Goal: Find specific fact: Find specific fact

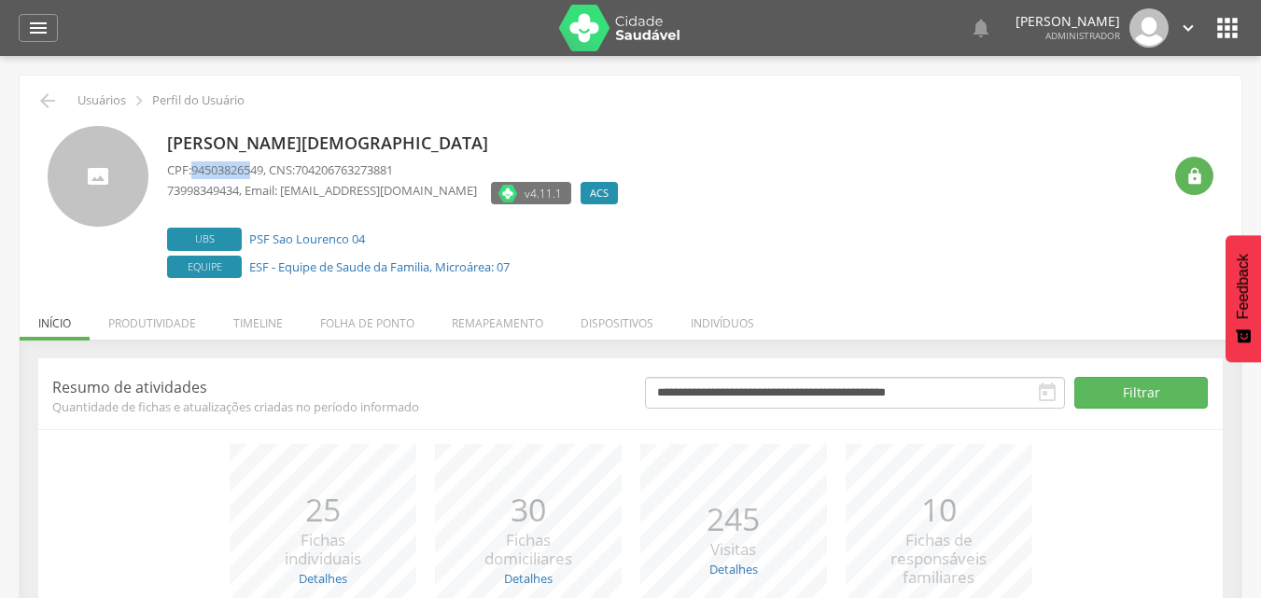
drag, startPoint x: 194, startPoint y: 170, endPoint x: 258, endPoint y: 167, distance: 63.5
click at [258, 167] on span "94503826549" at bounding box center [227, 169] width 72 height 17
click at [263, 169] on span "94503826549" at bounding box center [227, 169] width 72 height 17
drag, startPoint x: 267, startPoint y: 169, endPoint x: 221, endPoint y: 162, distance: 46.2
click at [220, 162] on span "94503826549" at bounding box center [227, 169] width 72 height 17
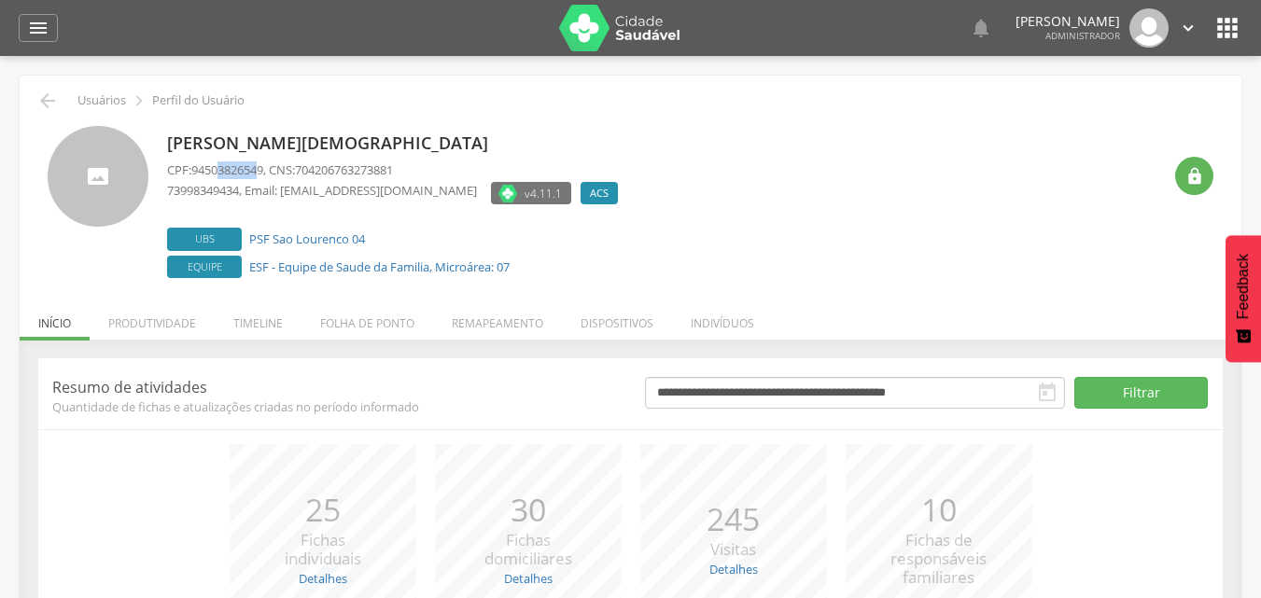
click at [263, 167] on span "94503826549" at bounding box center [227, 169] width 72 height 17
drag, startPoint x: 268, startPoint y: 169, endPoint x: 191, endPoint y: 164, distance: 76.7
click at [191, 164] on p "CPF: 94503826549 , CNS: 704206763273881" at bounding box center [397, 170] width 460 height 18
copy p "94503826549"
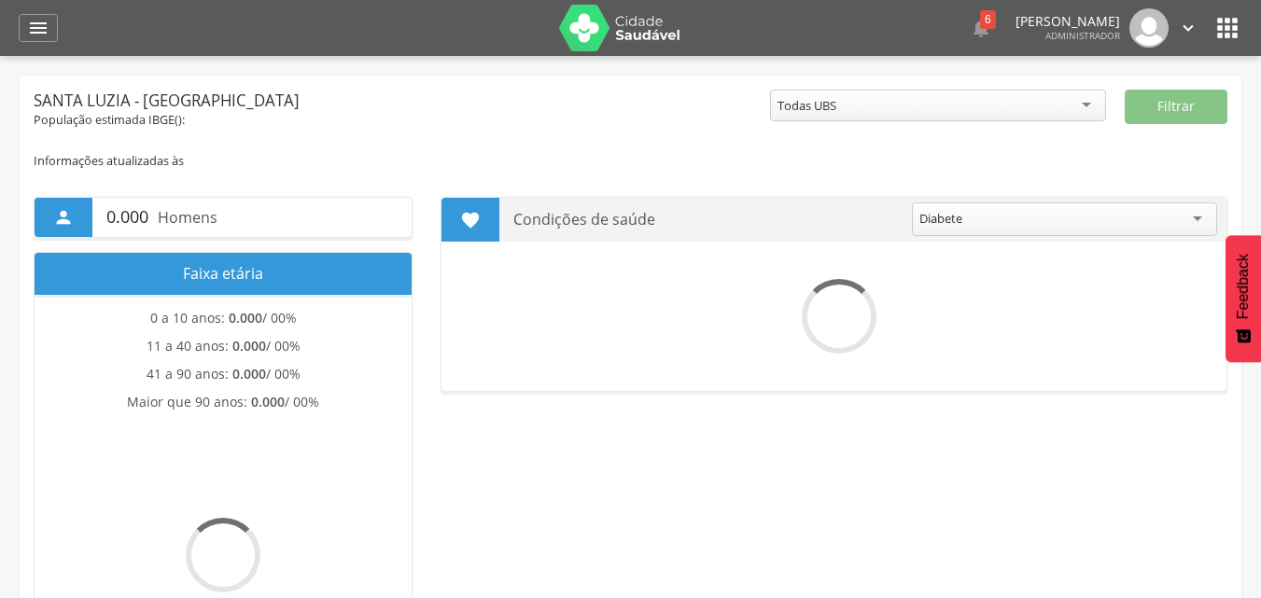
click at [1206, 27] on div " 6  Lorem ipsum dolor sit amet, sed do eiusmod tempor incididunt ut labore et…" at bounding box center [659, 28] width 1165 height 56
click at [1214, 27] on icon "" at bounding box center [1227, 28] width 30 height 30
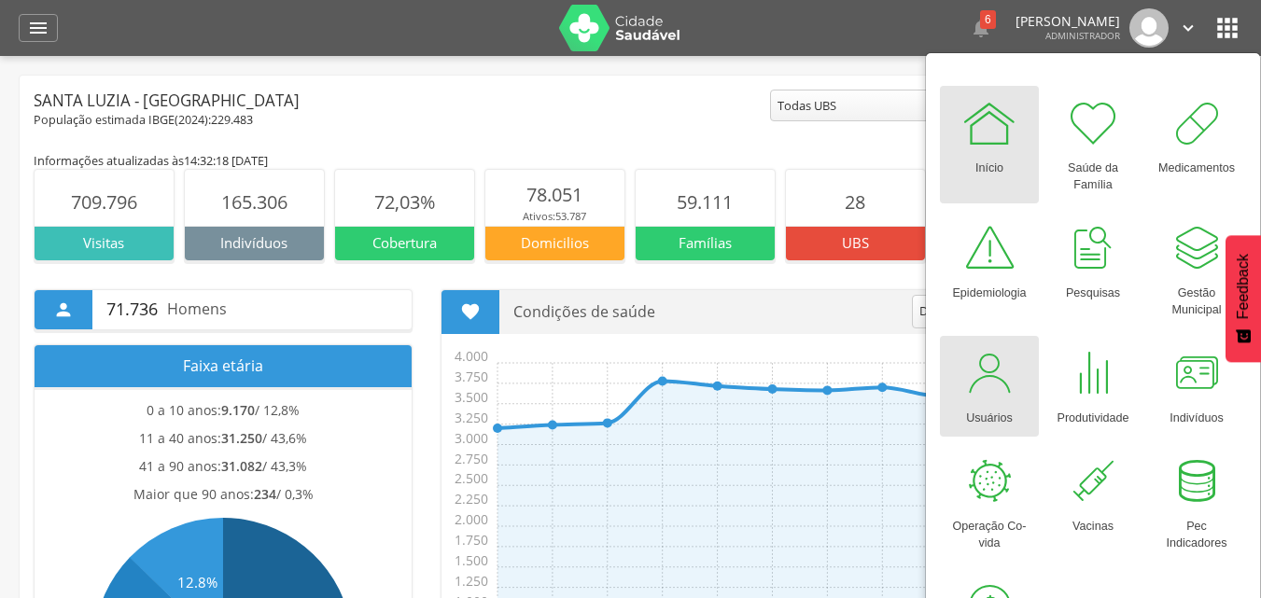
click at [986, 358] on div at bounding box center [989, 373] width 56 height 56
